Goal: Task Accomplishment & Management: Use online tool/utility

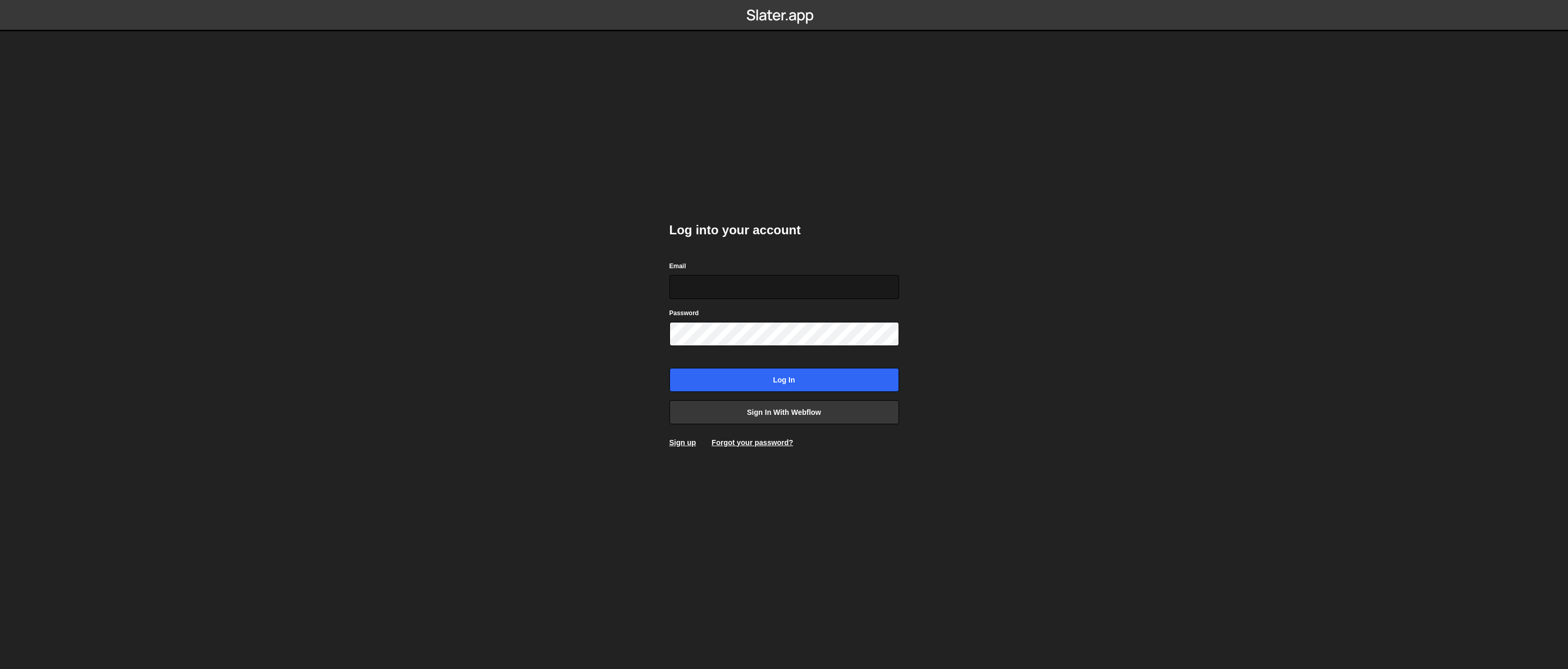
click at [807, 291] on input "Email" at bounding box center [784, 287] width 230 height 24
type input "[PERSON_NAME][EMAIL_ADDRESS]"
click at [791, 405] on link "Sign in with Webflow" at bounding box center [784, 412] width 230 height 24
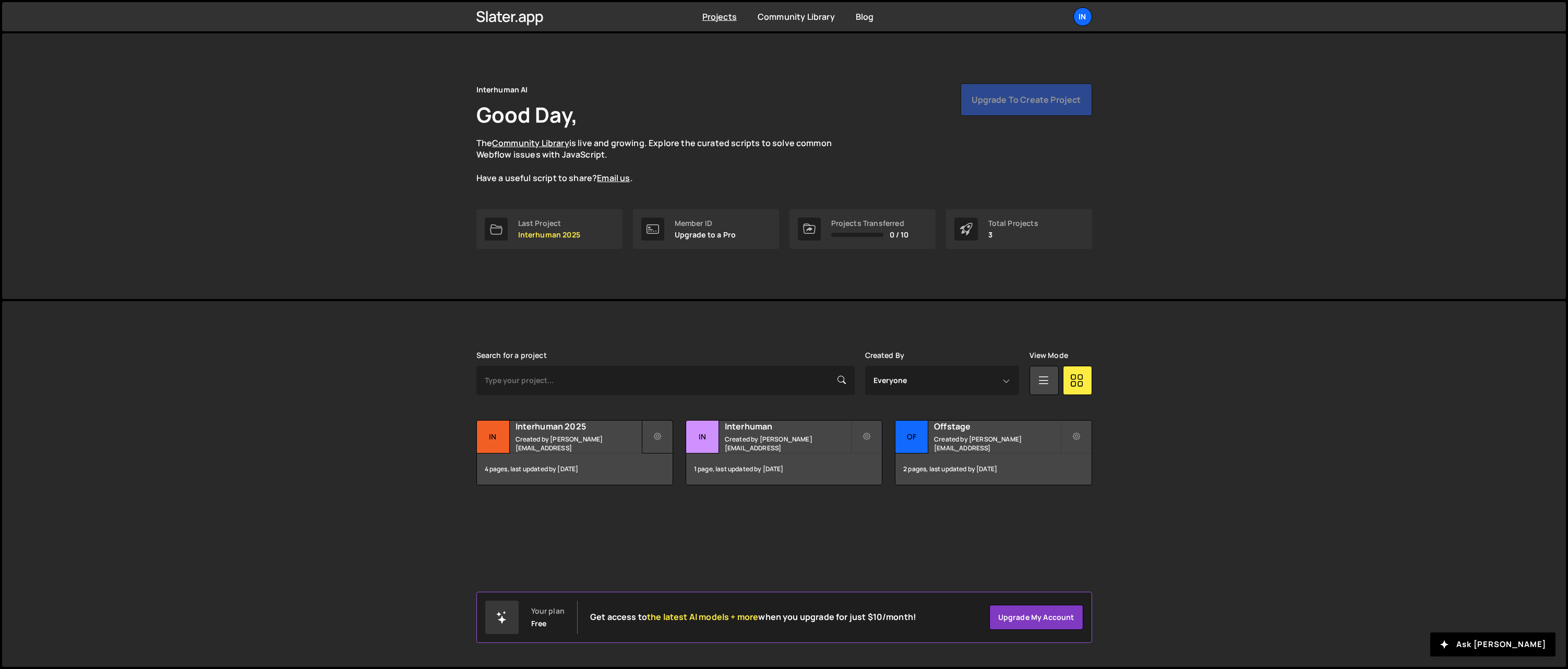
click at [656, 437] on icon at bounding box center [657, 437] width 7 height 10
click at [550, 431] on h2 "Interhuman 2025" at bounding box center [578, 426] width 126 height 12
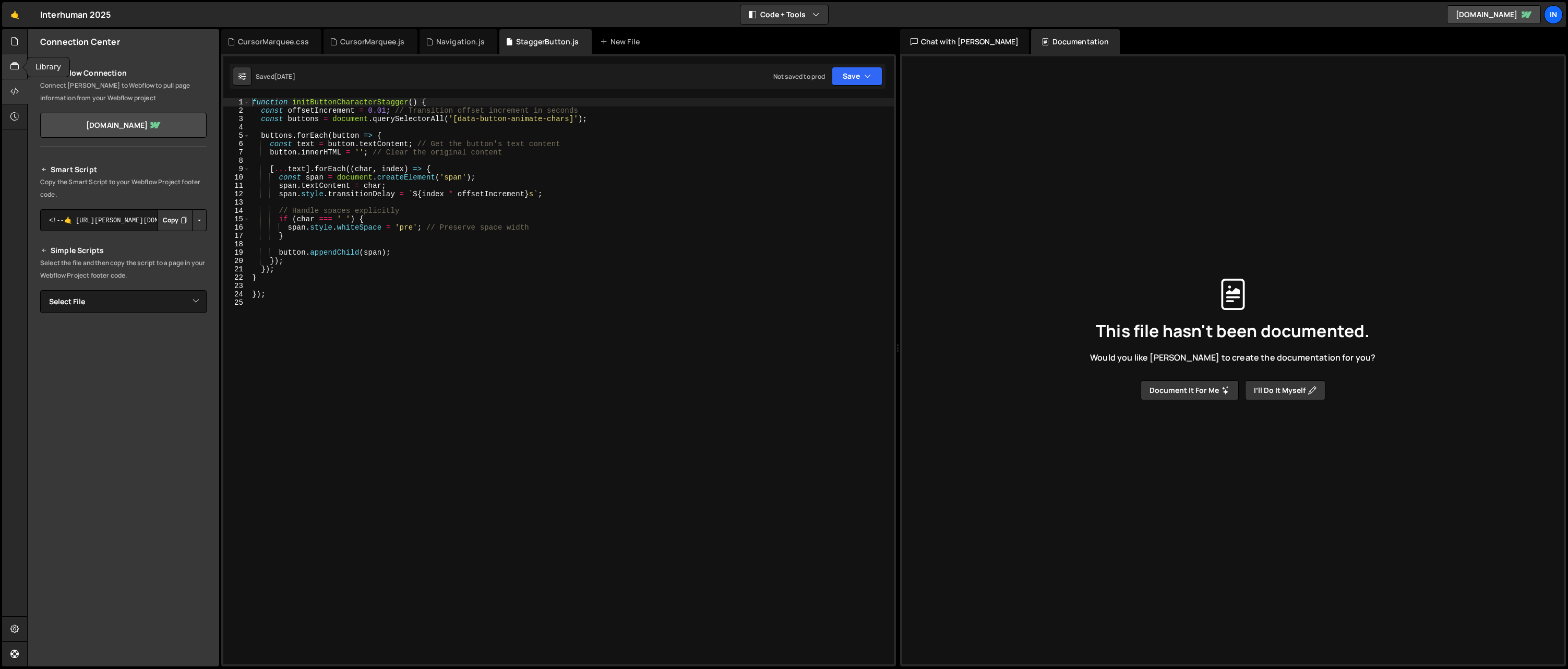
click at [18, 68] on icon at bounding box center [14, 66] width 8 height 12
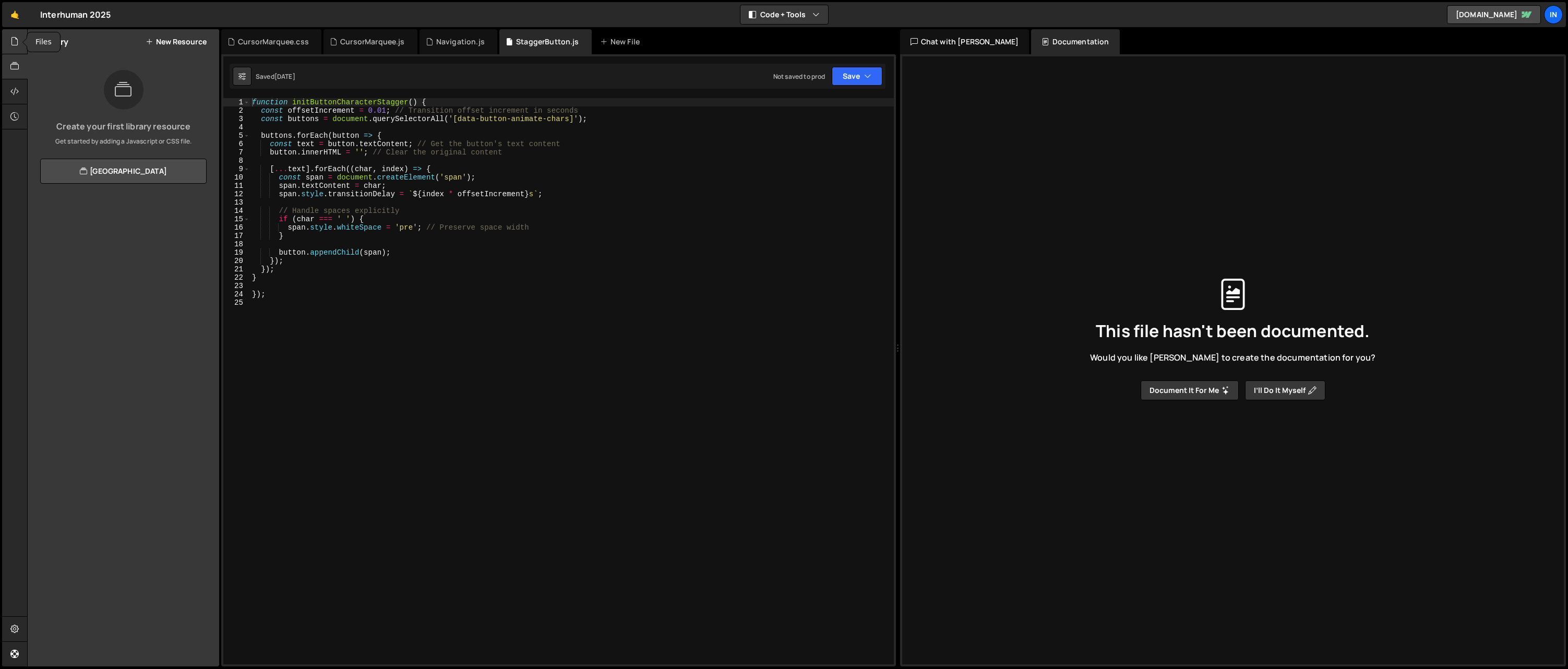
click at [16, 42] on icon at bounding box center [14, 42] width 8 height 12
click at [94, 85] on div "CursorMarquee.js" at bounding box center [91, 85] width 64 height 9
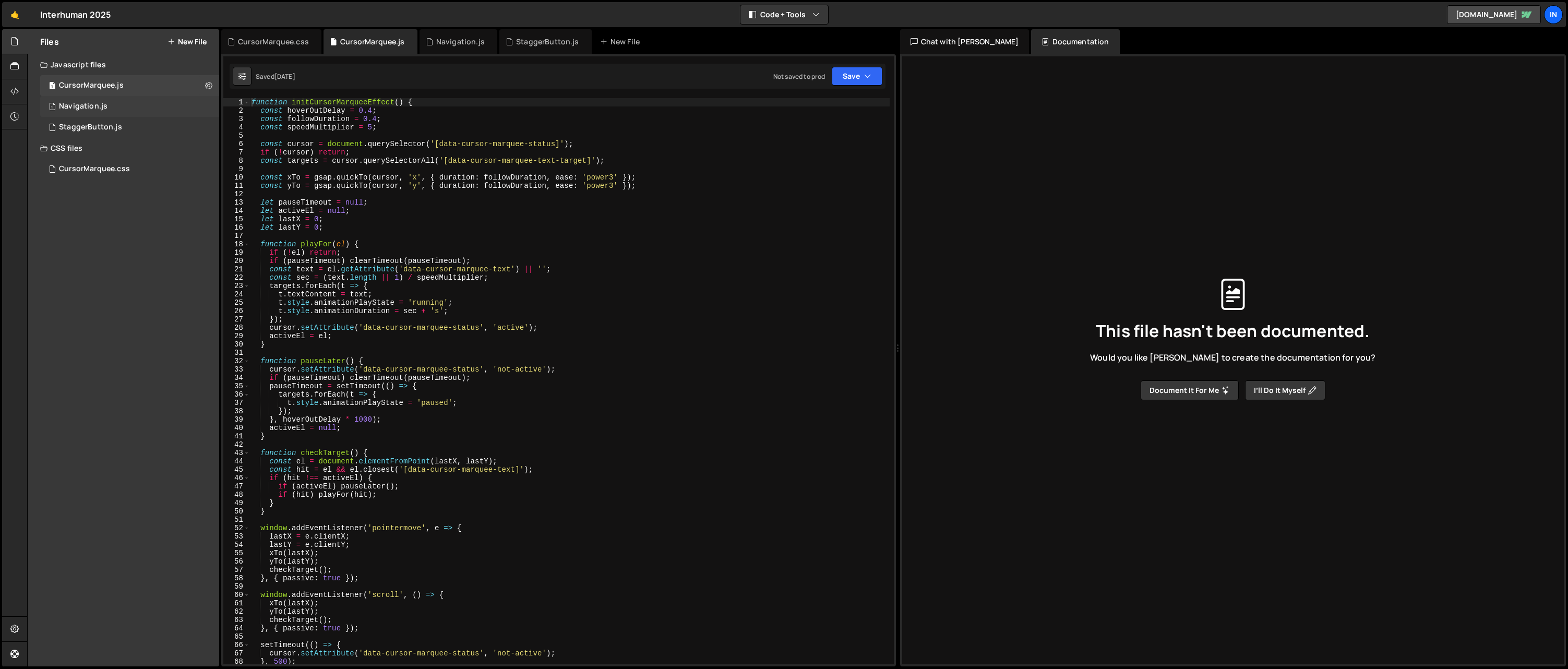
click at [64, 96] on div "1 Navigation.js 0" at bounding box center [129, 107] width 179 height 21
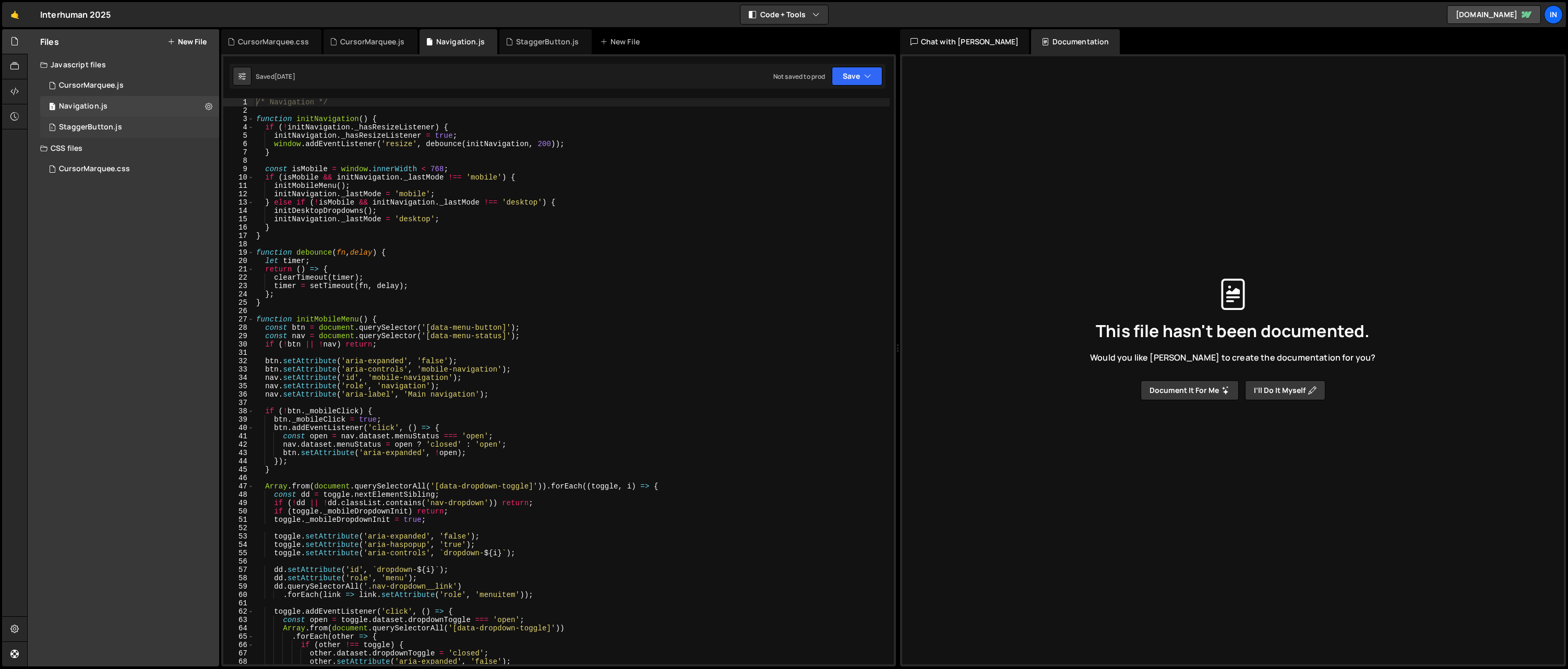
click at [110, 131] on div "StaggerButton.js" at bounding box center [90, 127] width 63 height 9
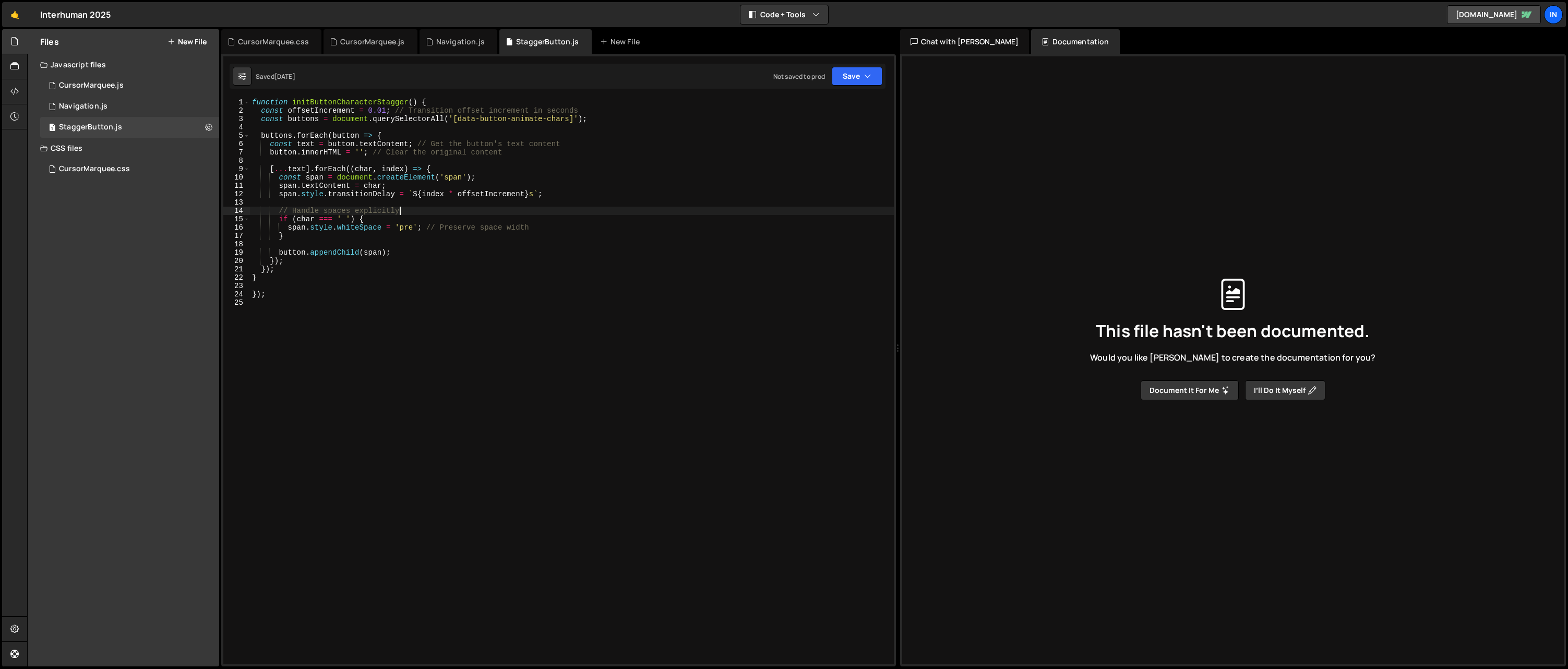
click at [621, 208] on div "function initButtonCharacterStagger ( ) { const offsetIncrement = 0.01 ; // Tra…" at bounding box center [572, 390] width 644 height 583
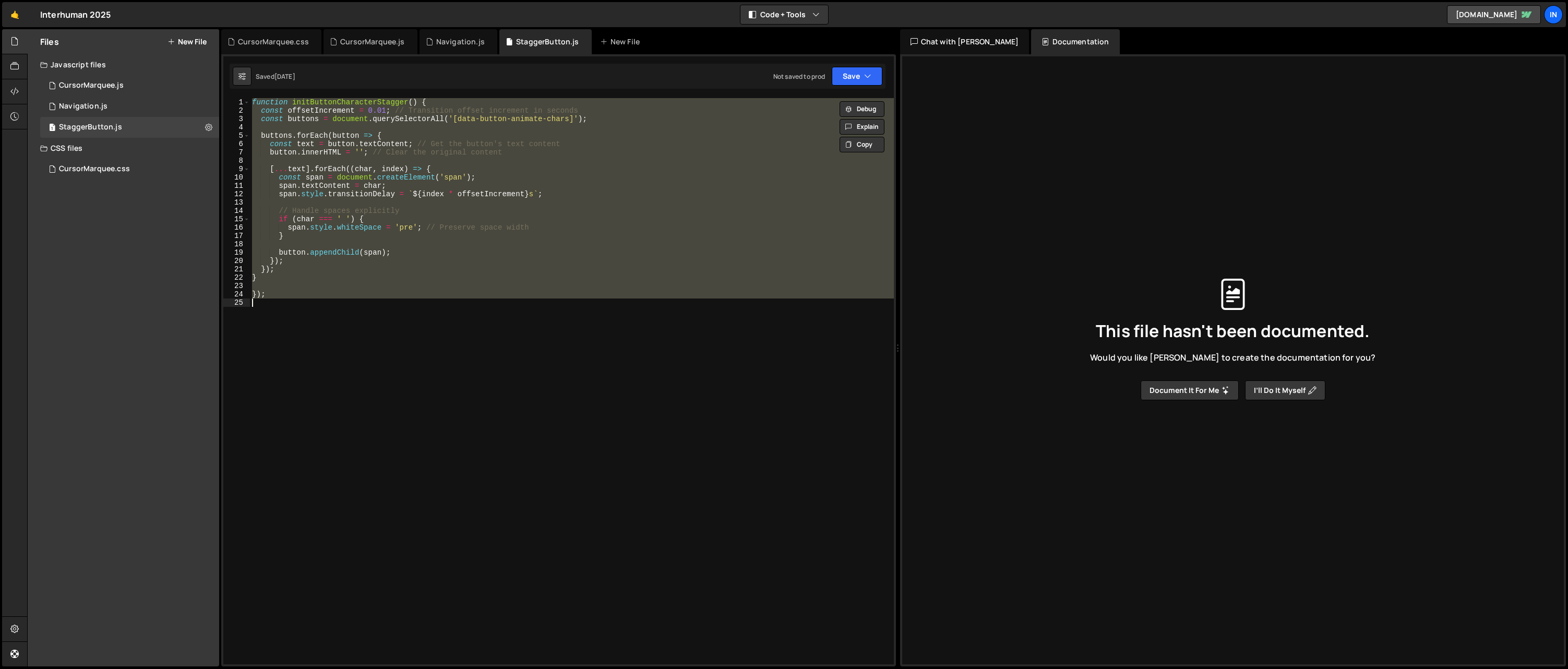
paste textarea
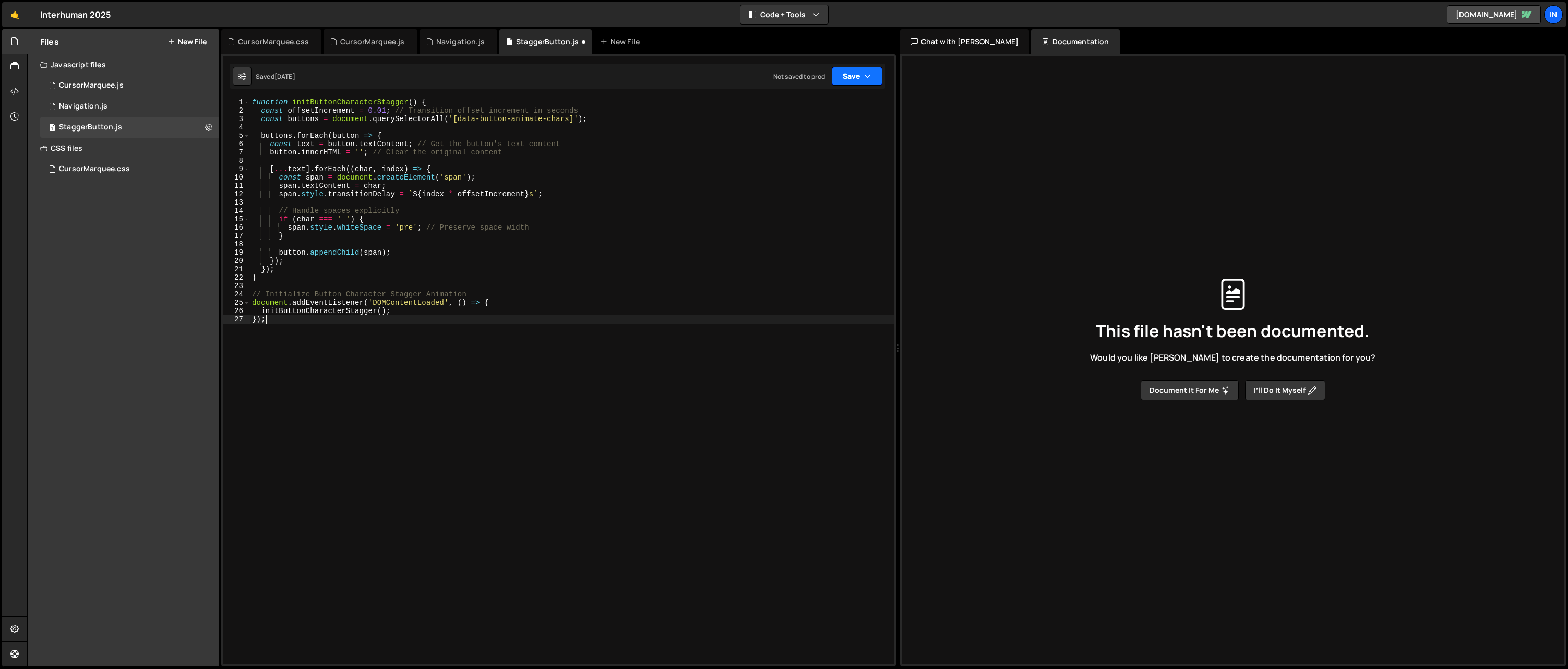
click at [871, 78] on icon "button" at bounding box center [867, 76] width 7 height 10
click at [827, 107] on div "Saved 1 week ago" at bounding box center [822, 113] width 109 height 12
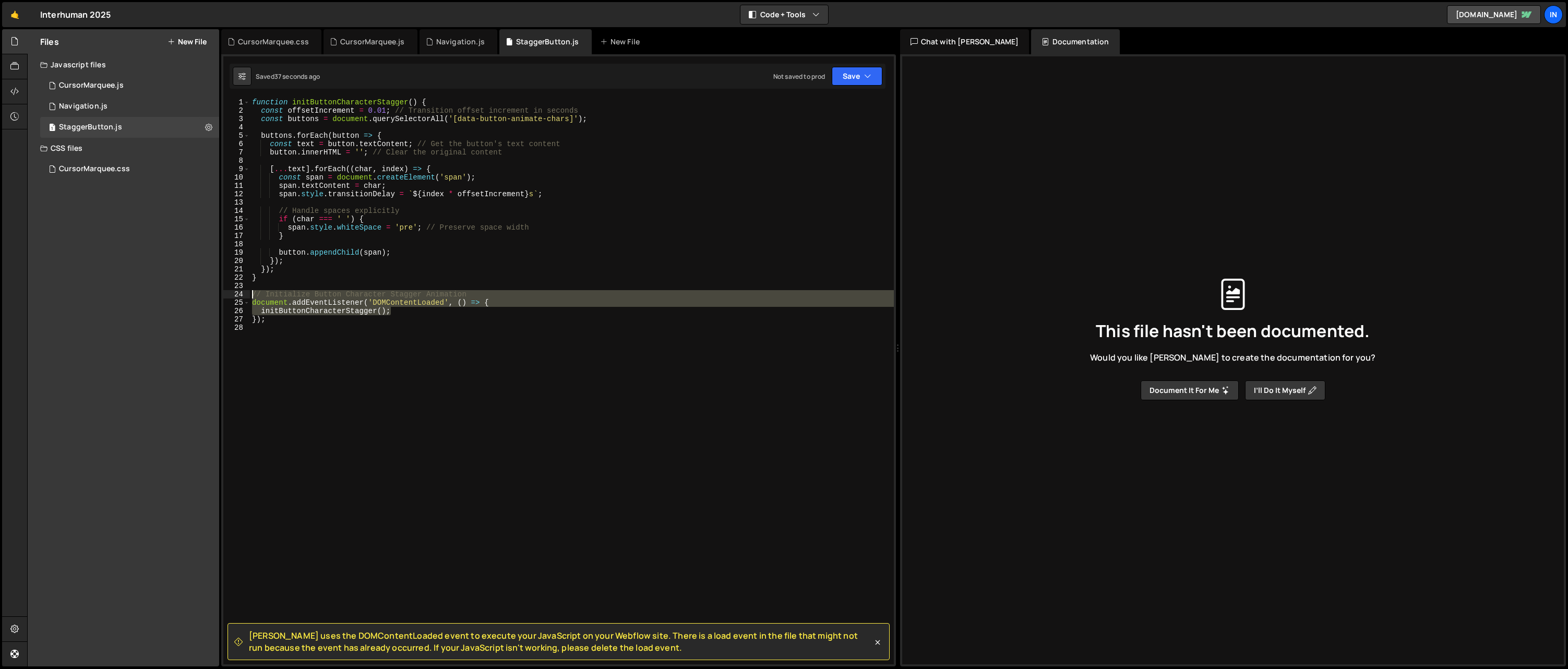
drag, startPoint x: 406, startPoint y: 312, endPoint x: 197, endPoint y: 292, distance: 210.0
click at [197, 292] on div "Files New File Javascript files 1 CursorMarquee.js 0 1 Navigation.js 0 1 Stagge…" at bounding box center [798, 348] width 1541 height 638
type textarea "// Initialize Button Character Stagger Animation document.addEventListener('DOM…"
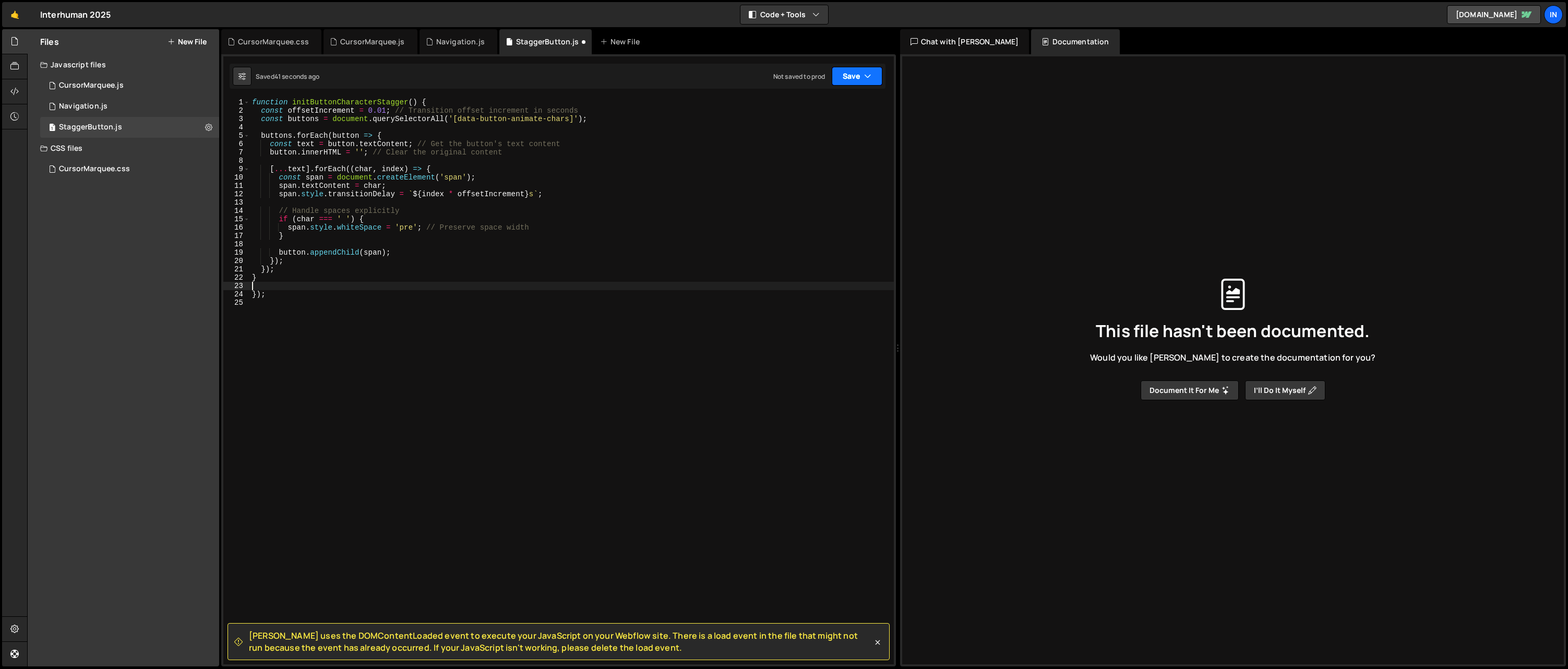
click at [876, 79] on button "Save" at bounding box center [858, 76] width 51 height 19
click at [829, 107] on div "Saved 45 seconds ago" at bounding box center [822, 113] width 109 height 12
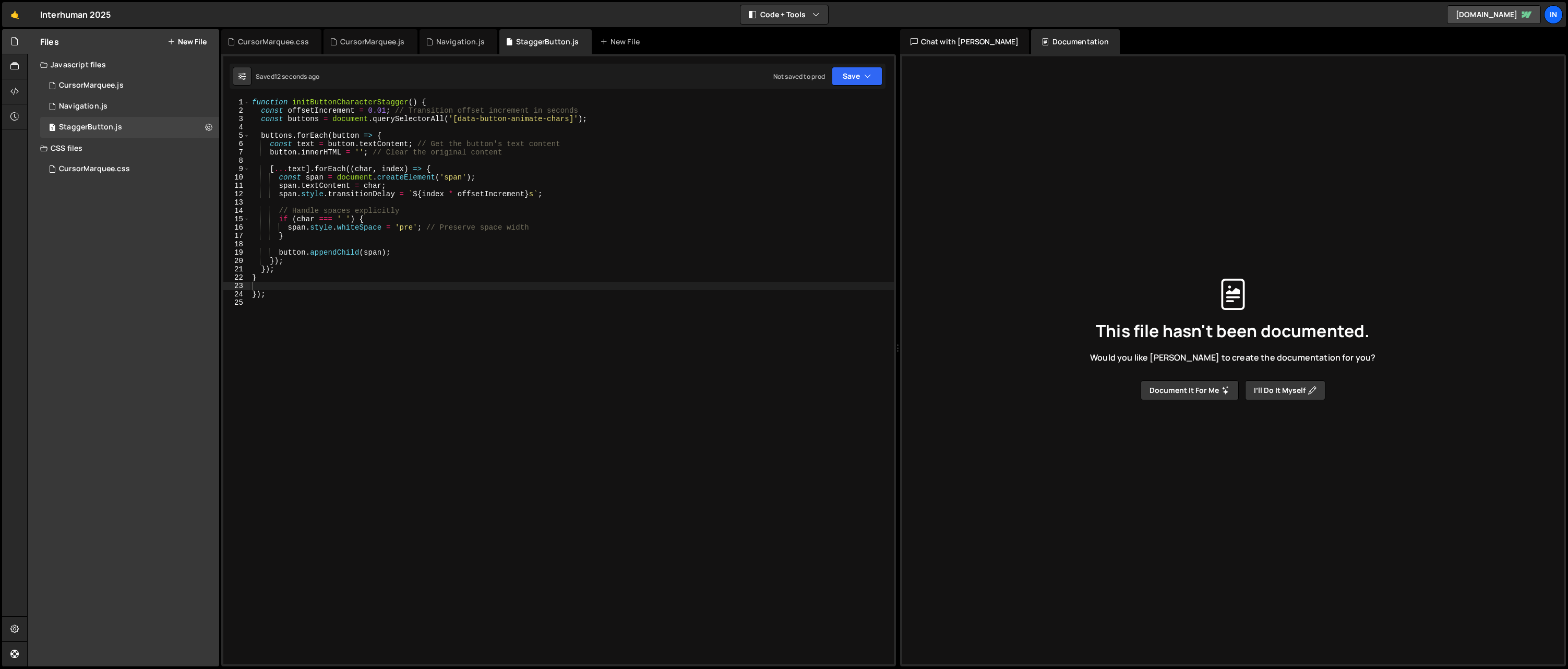
click at [102, 148] on div "CSS files" at bounding box center [124, 148] width 191 height 21
click at [187, 40] on button "New File" at bounding box center [187, 42] width 39 height 8
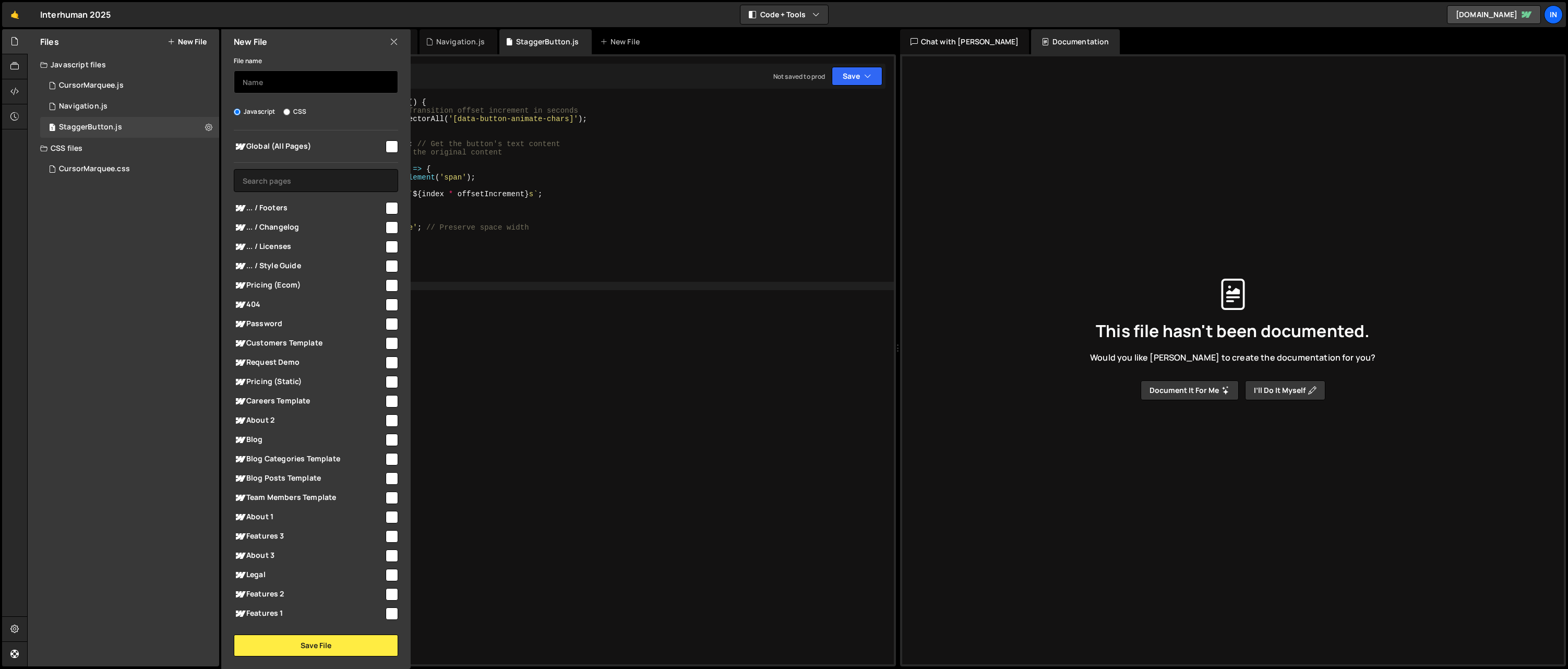
click at [297, 86] on input "text" at bounding box center [316, 81] width 165 height 23
type input "StaggerButton"
click at [299, 113] on label "CSS" at bounding box center [295, 112] width 23 height 10
click at [290, 113] on input "CSS" at bounding box center [287, 112] width 7 height 7
radio input "true"
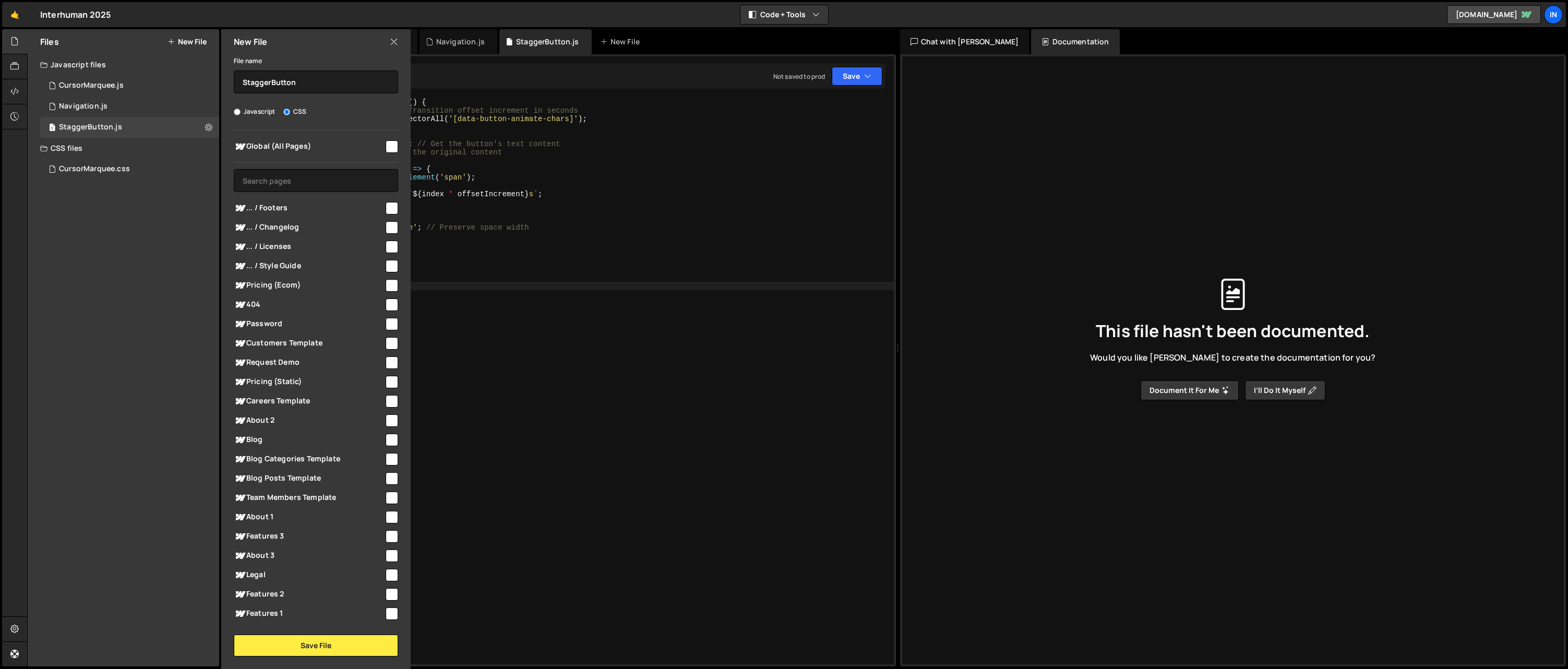
click at [387, 148] on input "checkbox" at bounding box center [392, 146] width 12 height 12
checkbox input "true"
click at [338, 648] on button "Save File" at bounding box center [316, 646] width 165 height 22
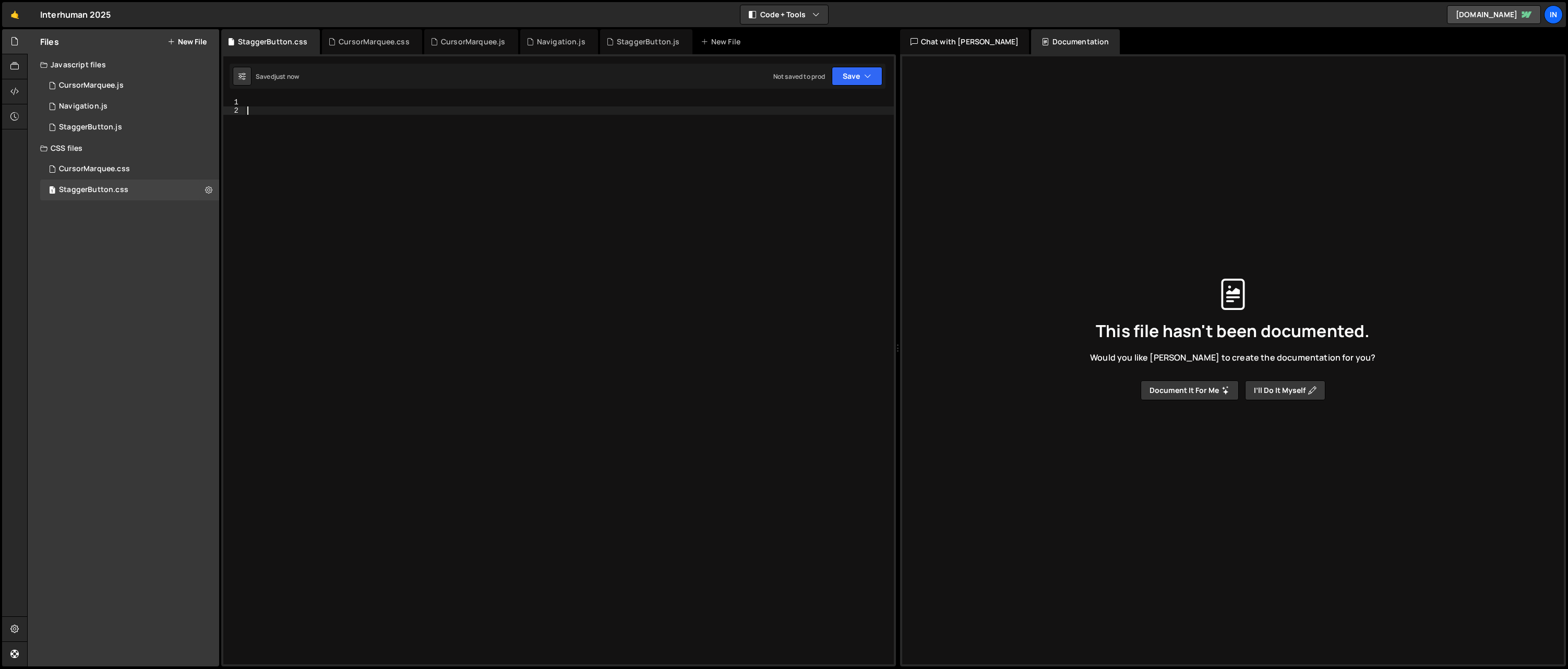
click at [505, 241] on div at bounding box center [569, 390] width 649 height 583
click at [411, 159] on div at bounding box center [569, 390] width 649 height 583
click at [337, 103] on div at bounding box center [569, 390] width 649 height 583
paste textarea "}"
type textarea "}"
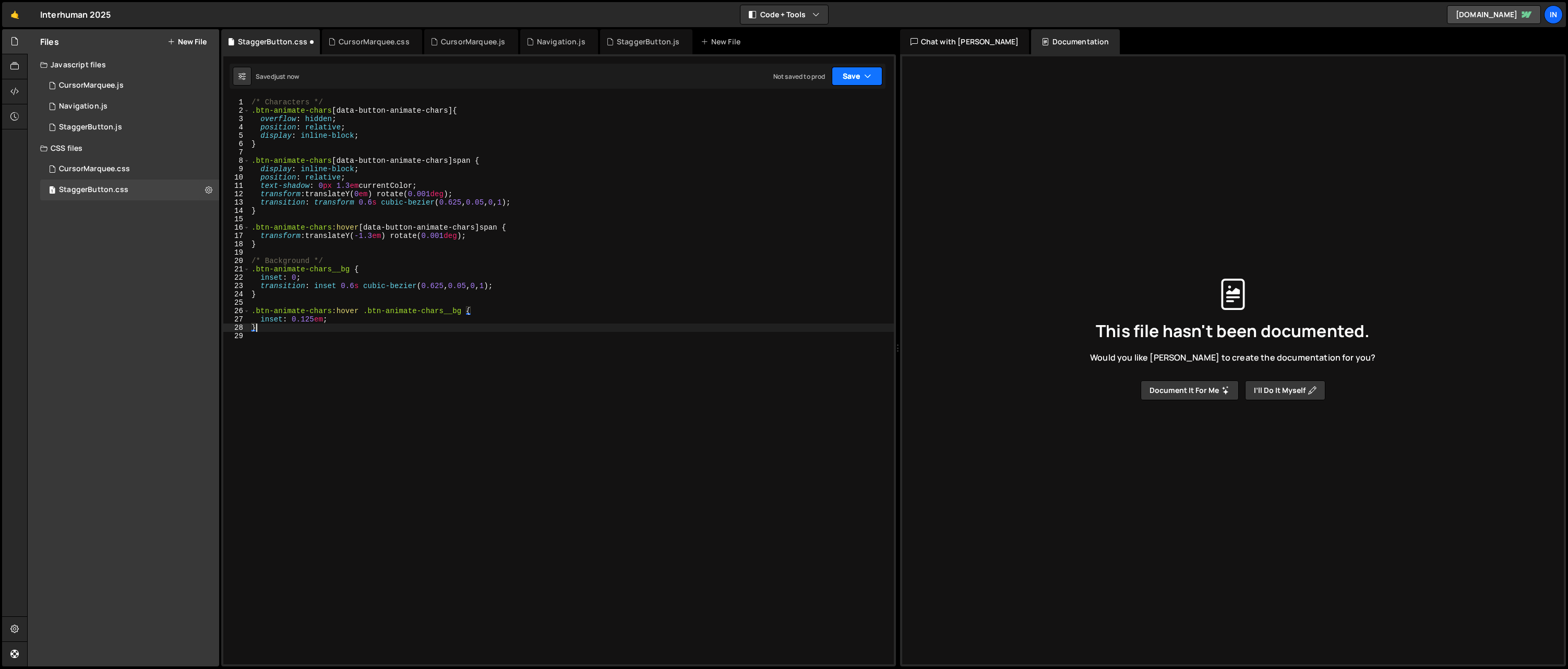
click at [871, 85] on button "Save" at bounding box center [858, 76] width 51 height 19
click at [833, 109] on div "Saved just now" at bounding box center [822, 113] width 109 height 12
click at [94, 126] on div "StaggerButton.js" at bounding box center [90, 127] width 63 height 9
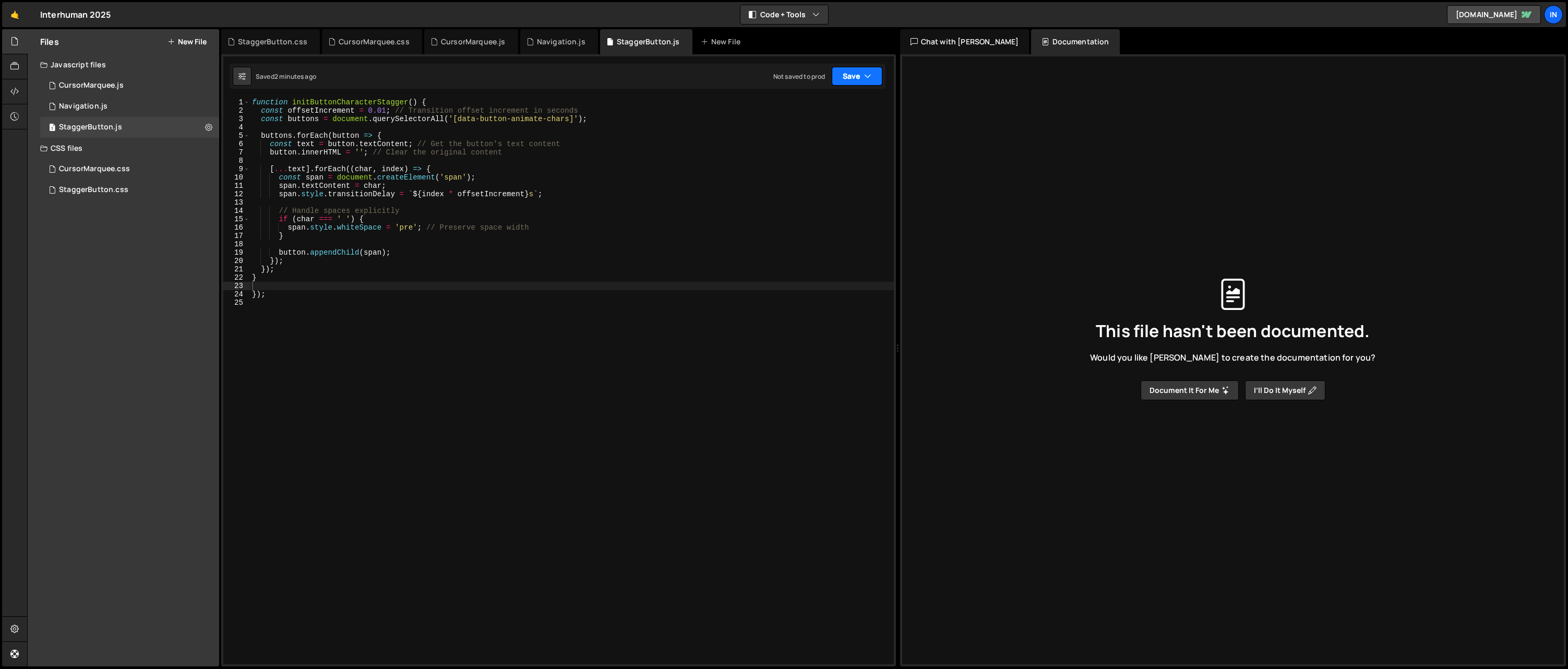
click at [877, 77] on button "Save" at bounding box center [858, 76] width 51 height 19
click at [14, 96] on icon at bounding box center [14, 92] width 8 height 12
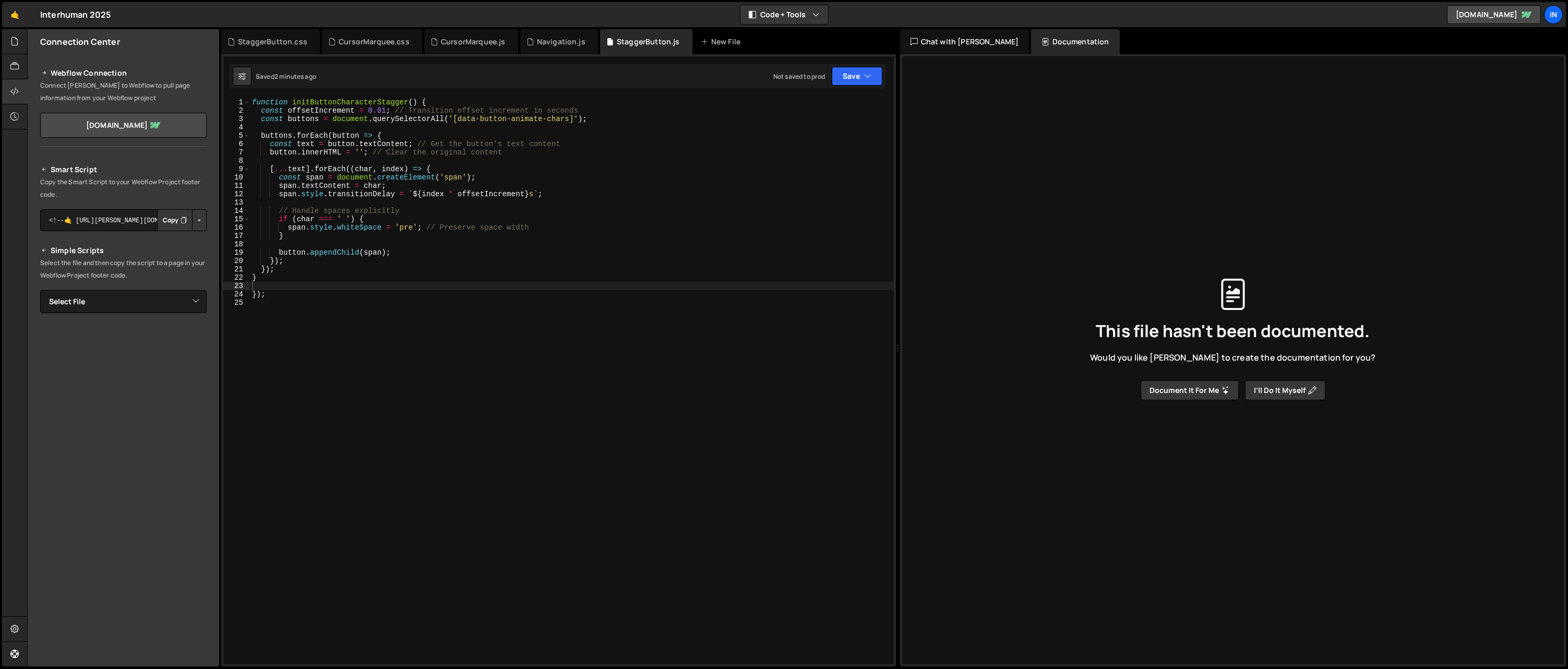
click at [175, 221] on button "Copy" at bounding box center [174, 221] width 36 height 22
click at [142, 300] on select "Select File CursorMarquee.js Navigation.js StaggerButton.js CursorMarquee.css S…" at bounding box center [124, 301] width 167 height 23
select select "45890"
click at [40, 290] on select "Select File CursorMarquee.js Navigation.js StaggerButton.js CursorMarquee.css S…" at bounding box center [124, 301] width 167 height 23
click at [126, 336] on textarea "<!--🤙 https://slater.app/16793/45890.js--> <script>document.addEventListener("D…" at bounding box center [124, 337] width 167 height 22
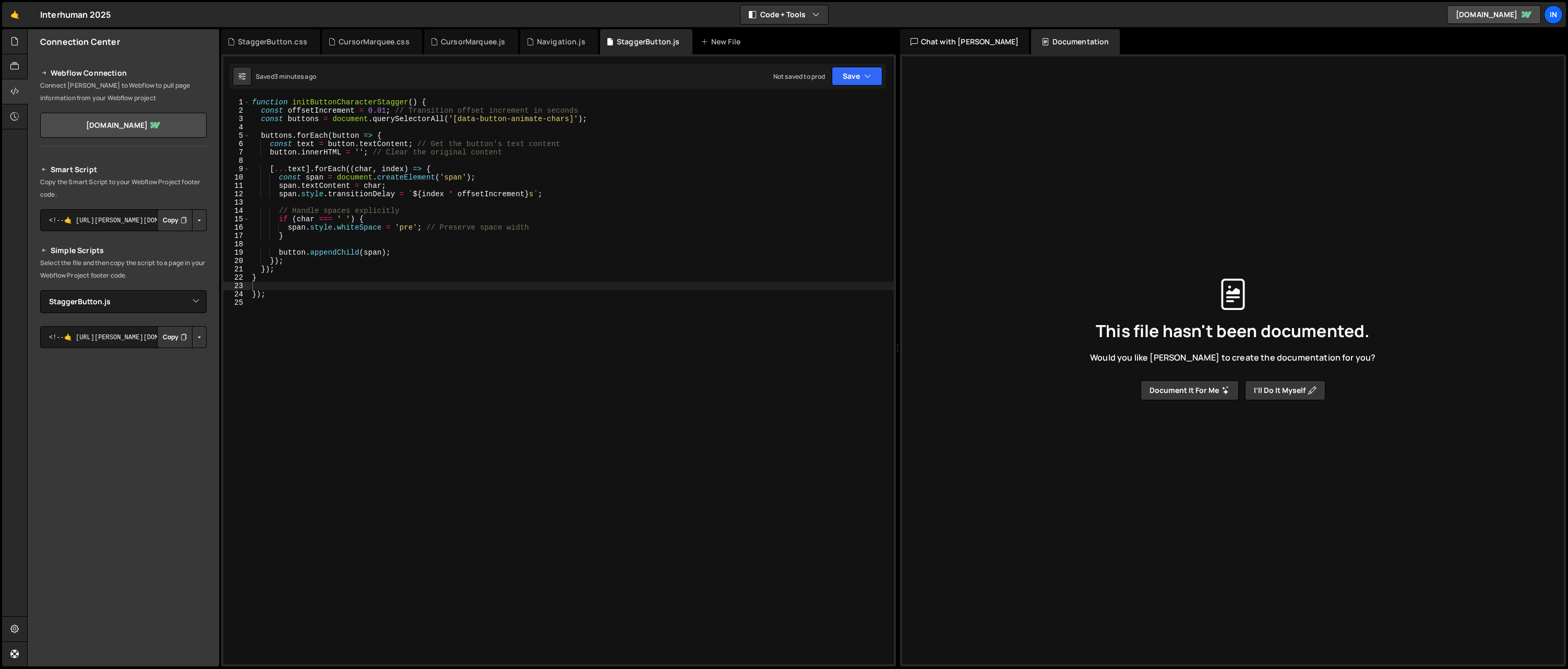
click at [172, 336] on button "Copy" at bounding box center [174, 337] width 36 height 22
